Goal: Check status: Check status

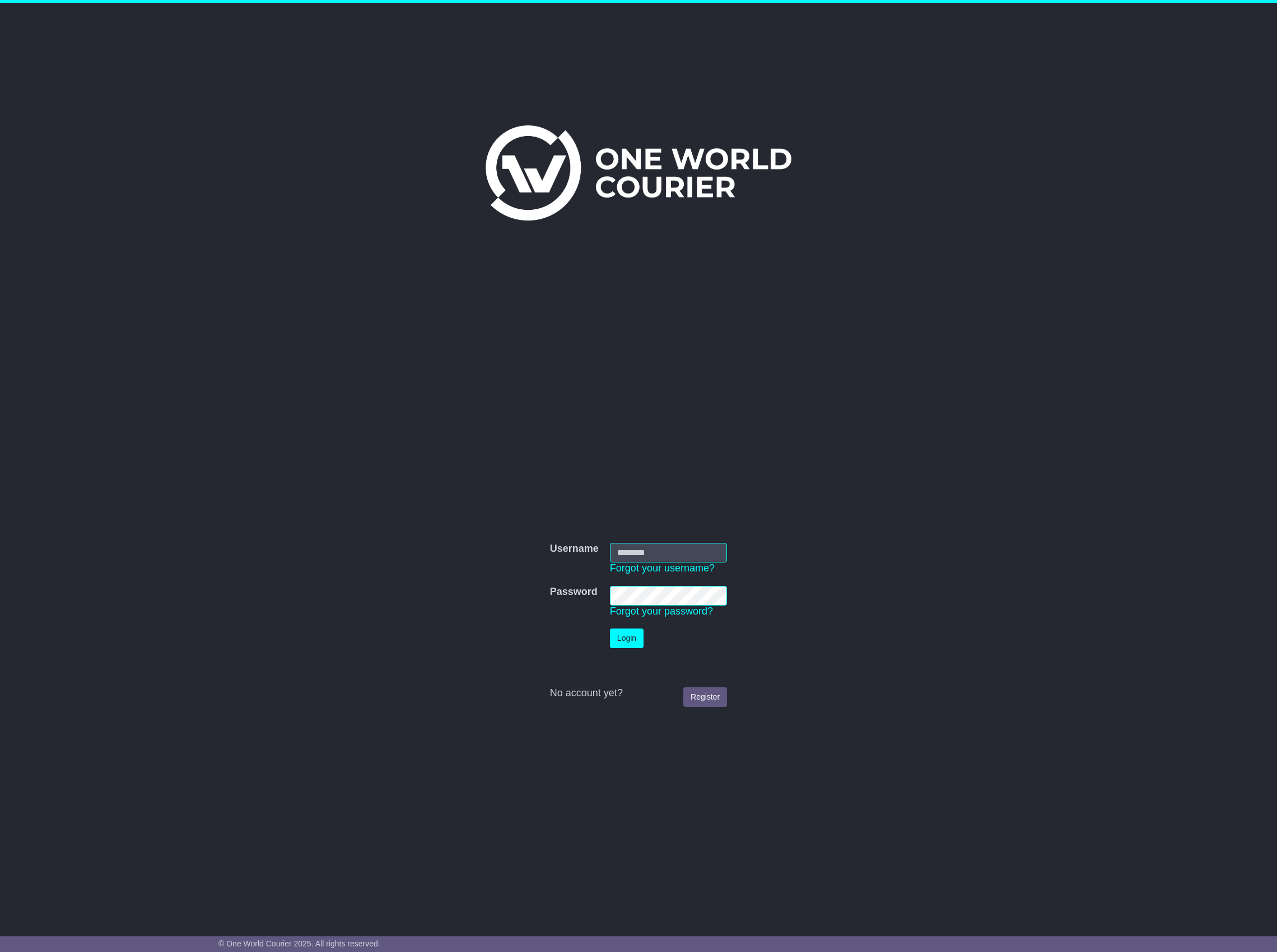
click at [655, 551] on input "Username" at bounding box center [668, 553] width 117 height 20
type input "**********"
click at [632, 630] on button "Login" at bounding box center [626, 639] width 33 height 20
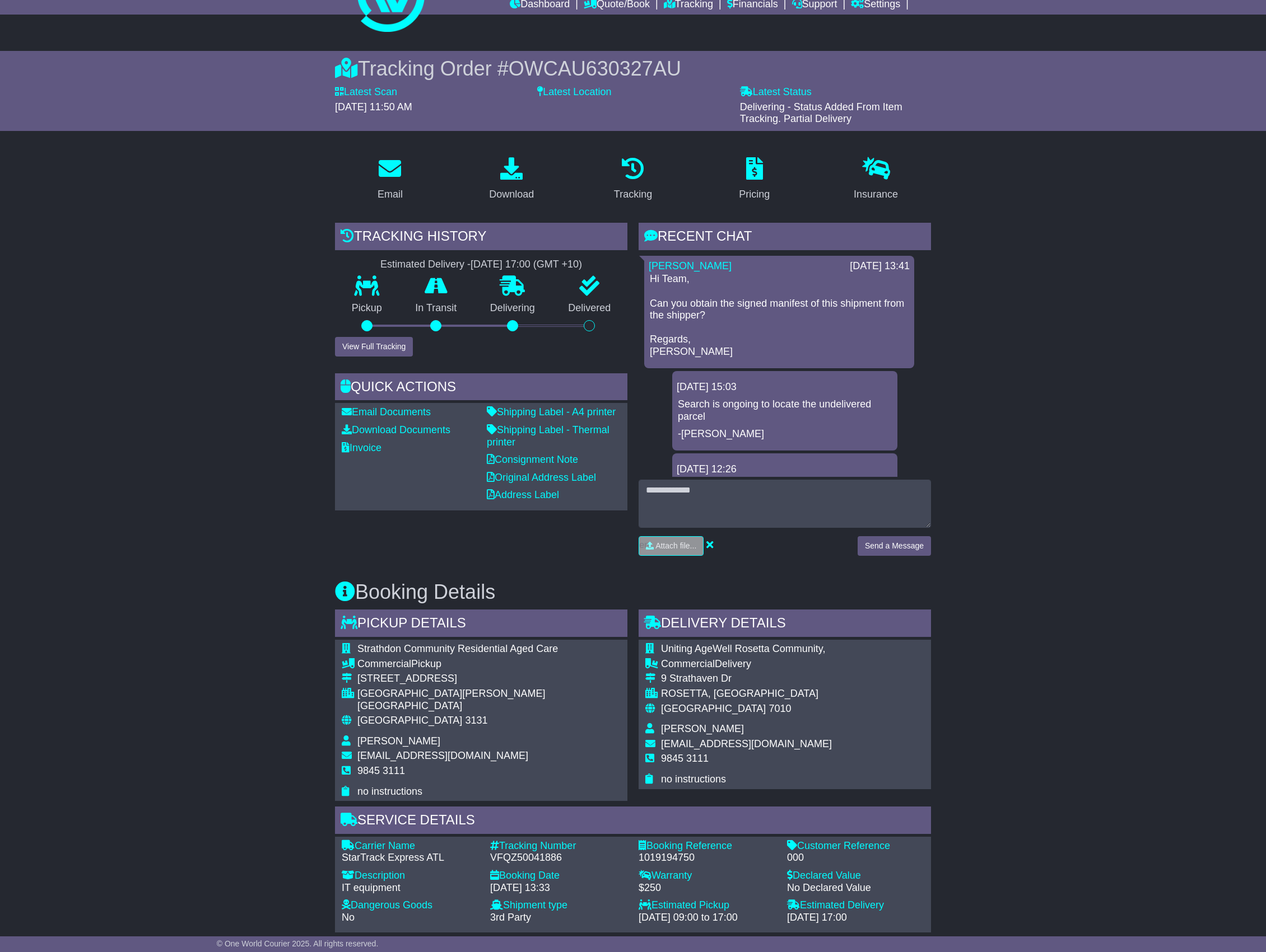
scroll to position [74, 0]
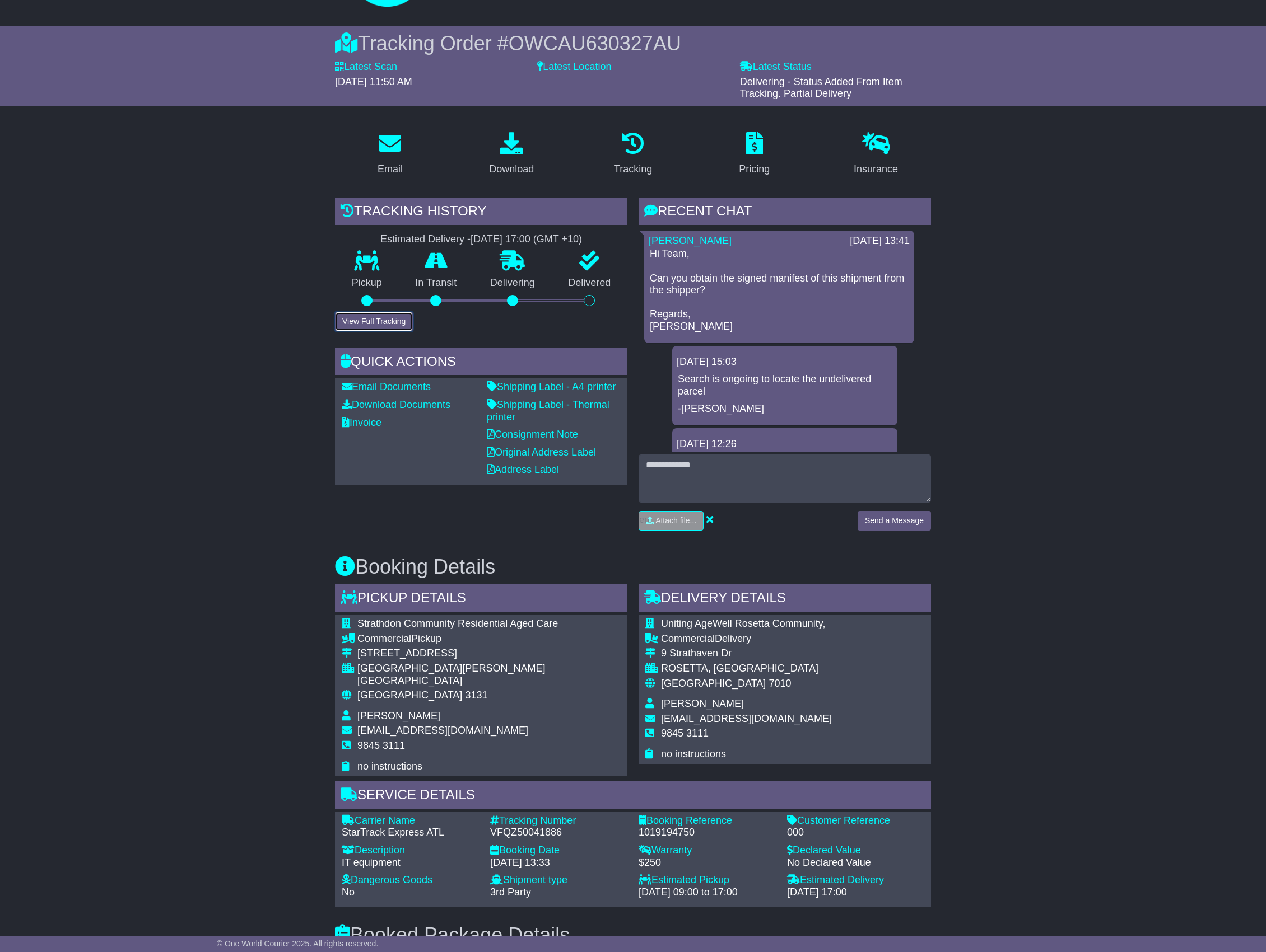
click at [355, 314] on button "View Full Tracking" at bounding box center [374, 322] width 78 height 20
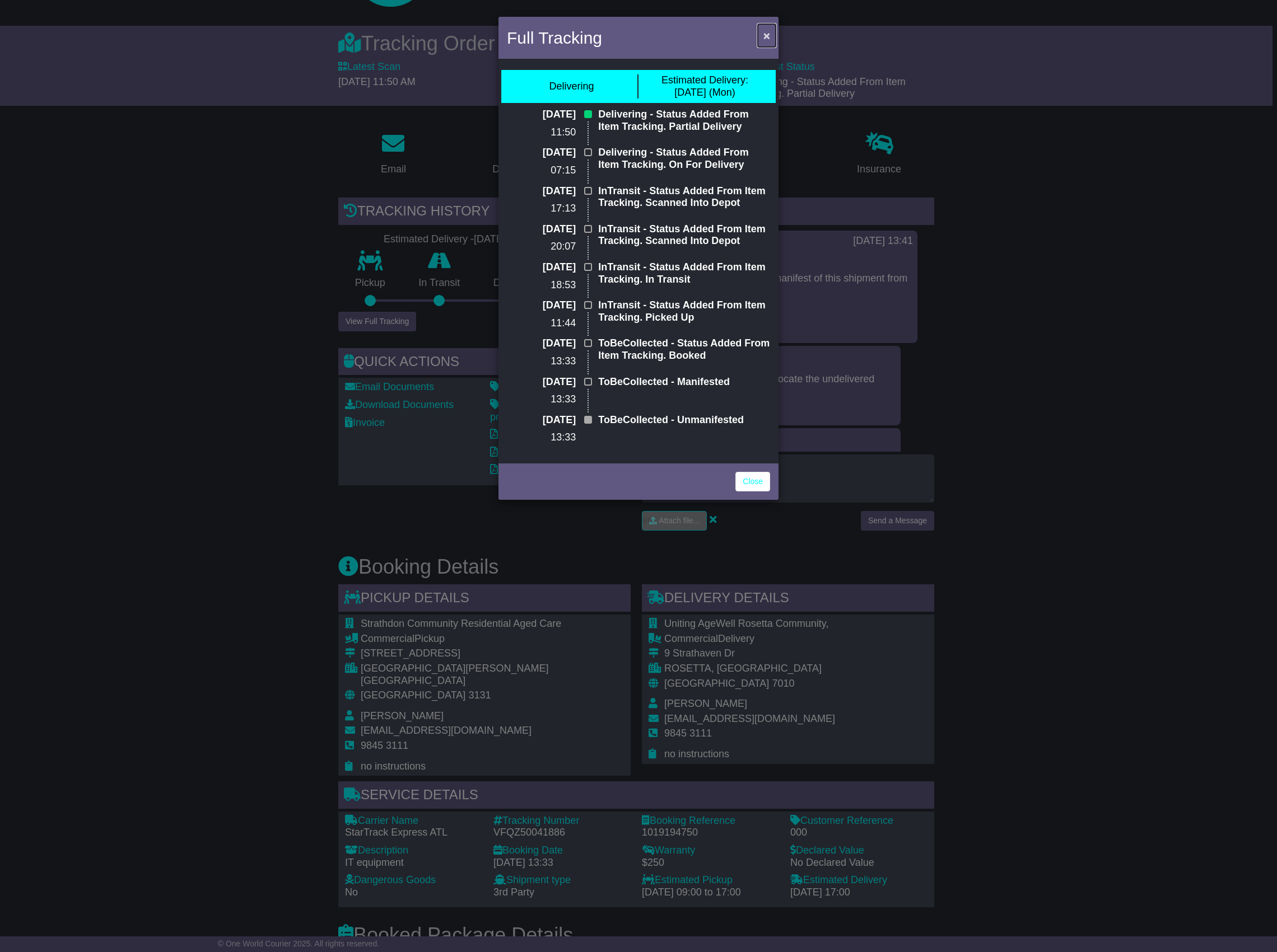
click at [764, 29] on span "×" at bounding box center [767, 36] width 7 height 13
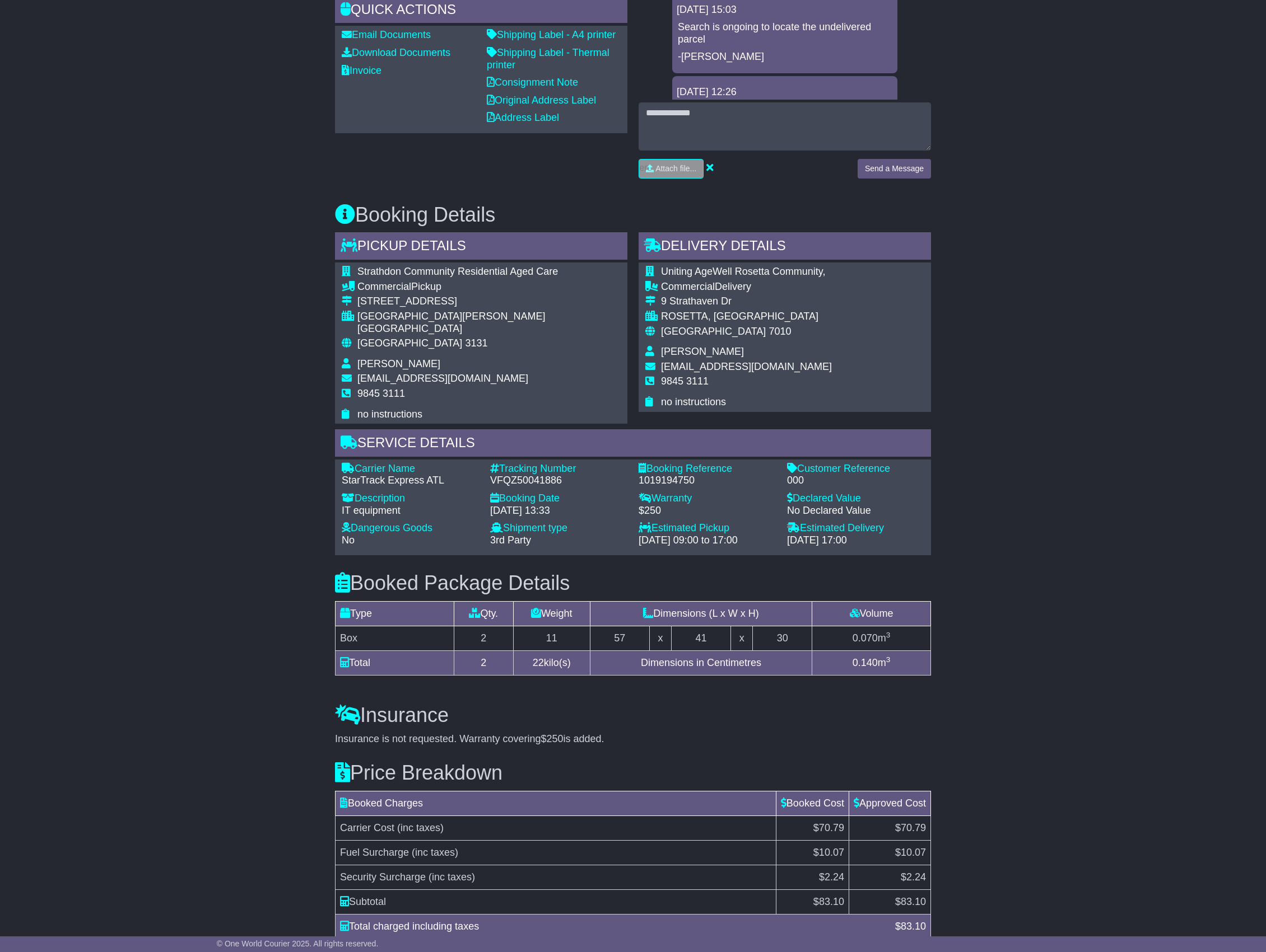
scroll to position [392, 0]
